Goal: Information Seeking & Learning: Learn about a topic

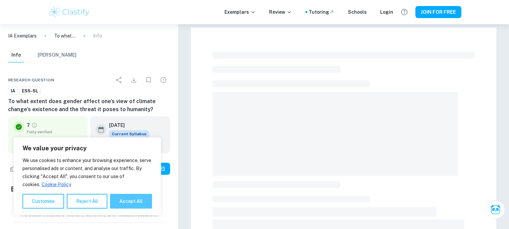
click at [122, 194] on button "Accept All" at bounding box center [131, 201] width 42 height 15
checkbox input "true"
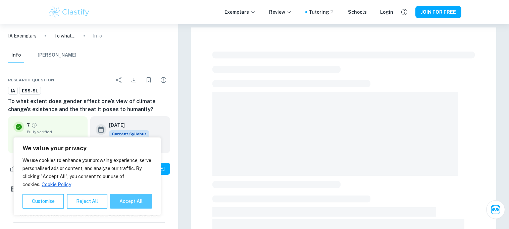
checkbox input "true"
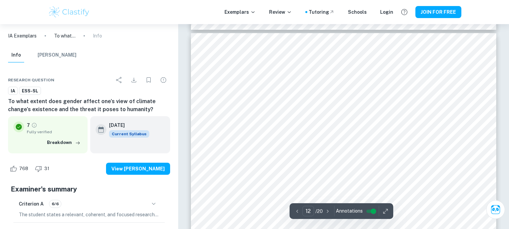
scroll to position [4921, 0]
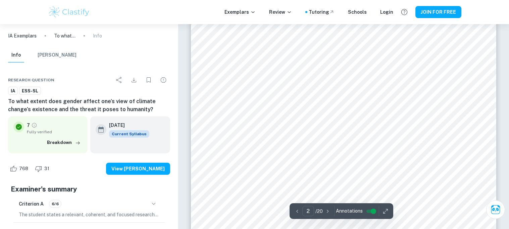
type input "1"
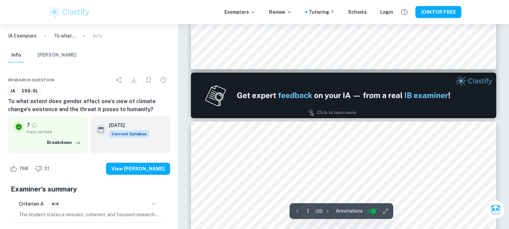
scroll to position [393, 0]
